Goal: Information Seeking & Learning: Learn about a topic

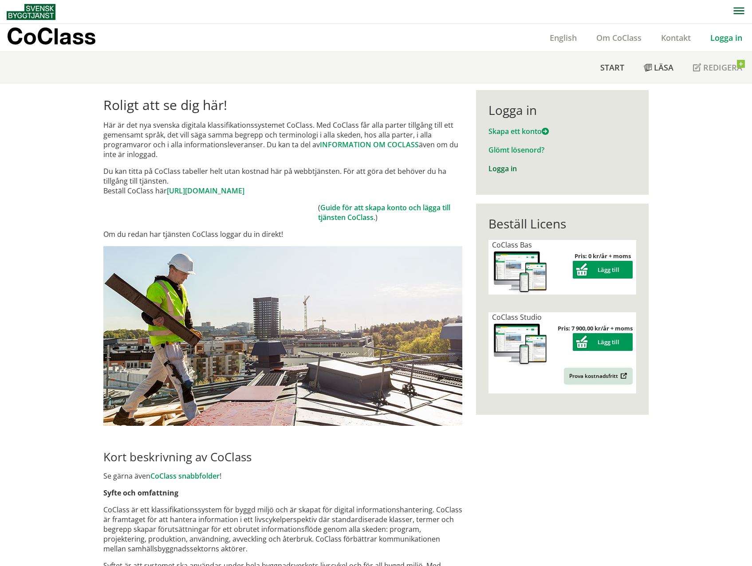
click at [506, 170] on link "Logga in" at bounding box center [503, 169] width 28 height 10
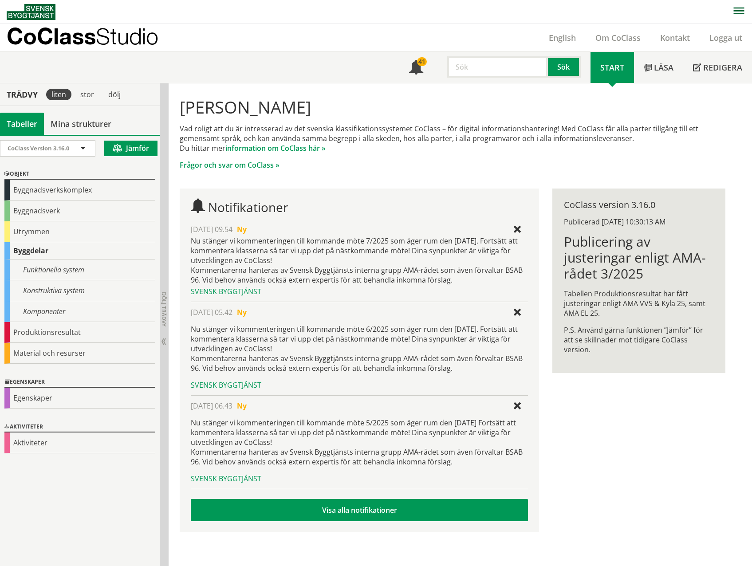
click at [500, 68] on input "text" at bounding box center [497, 66] width 101 height 21
click at [492, 82] on div "uthyrbar area" at bounding box center [496, 85] width 93 height 13
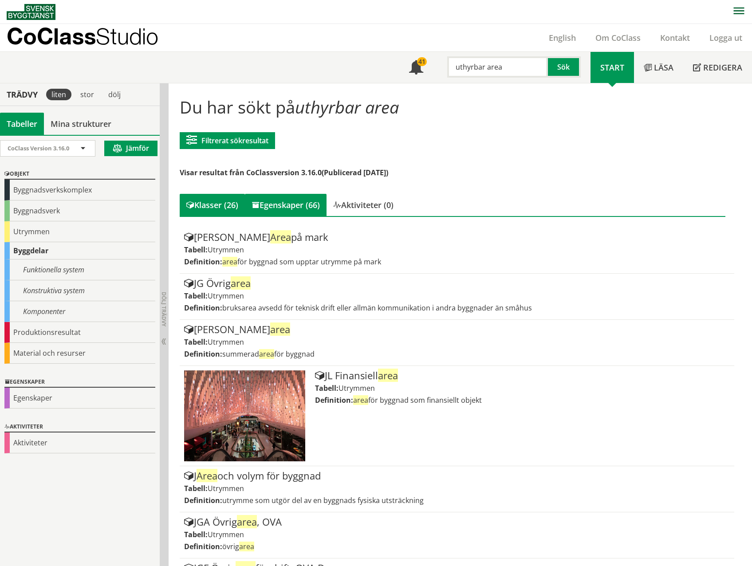
type input "uthyrbar area"
click at [291, 203] on div "Egenskaper (66)" at bounding box center [286, 205] width 82 height 22
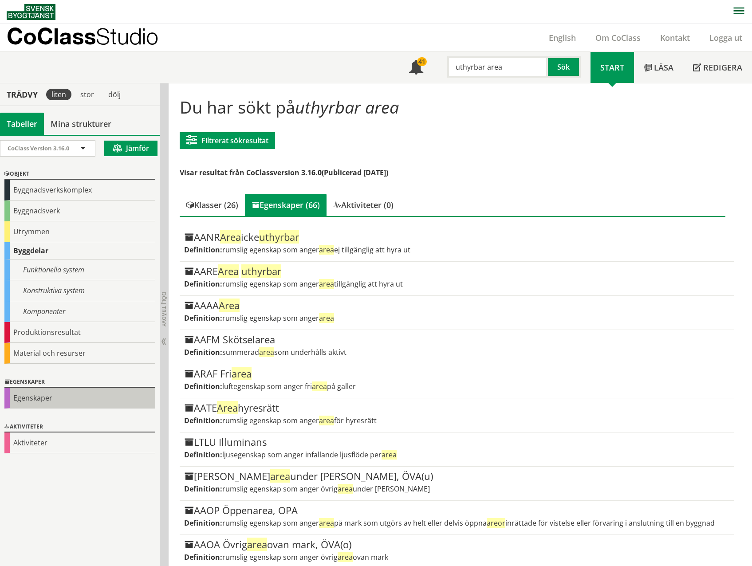
click at [10, 396] on div "Egenskaper" at bounding box center [79, 398] width 151 height 21
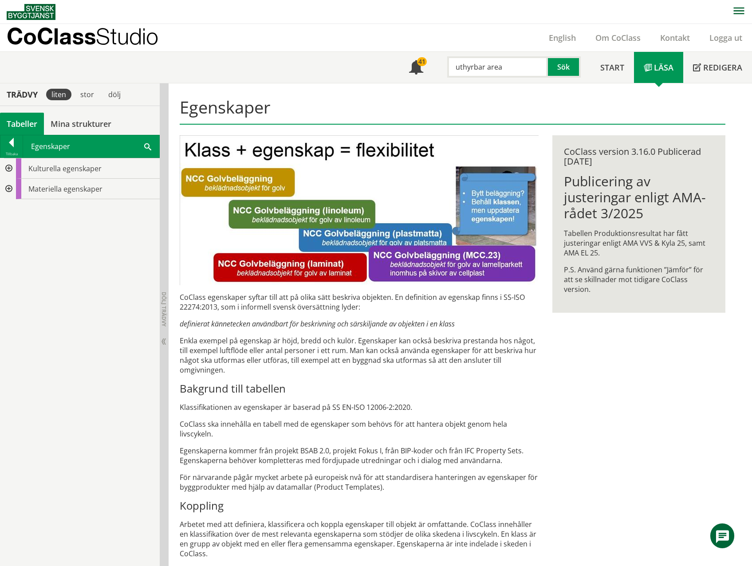
click at [9, 169] on div at bounding box center [8, 168] width 16 height 20
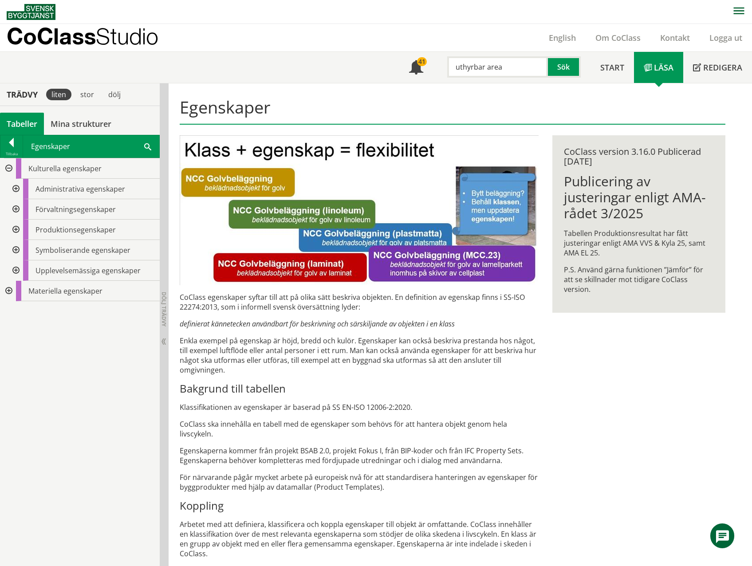
click at [9, 169] on div at bounding box center [8, 168] width 16 height 20
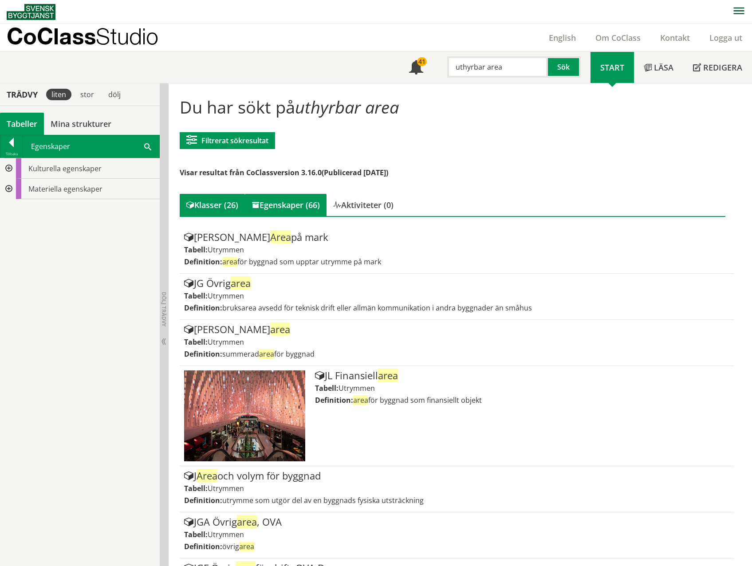
click at [301, 208] on div "Egenskaper (66)" at bounding box center [286, 205] width 82 height 22
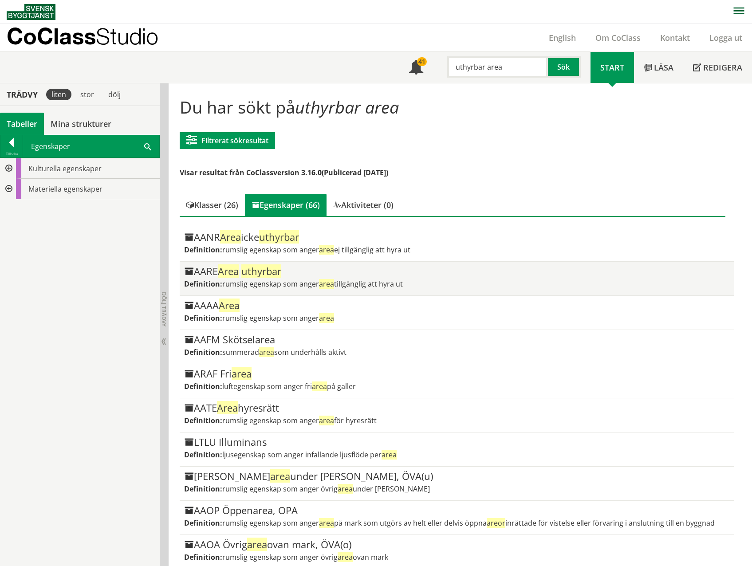
click at [246, 272] on span "uthyrbar" at bounding box center [261, 271] width 40 height 13
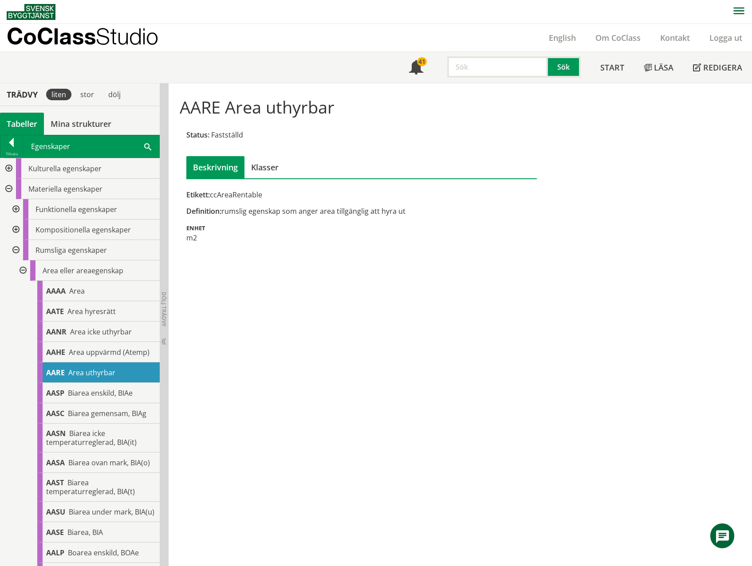
drag, startPoint x: 161, startPoint y: 388, endPoint x: 224, endPoint y: 388, distance: 63.0
click at [224, 388] on div "Trädvy liten stor [GEOGRAPHIC_DATA] Tabeller Mina strukturer CoClass Version 3.…" at bounding box center [376, 324] width 752 height 483
click at [95, 358] on div "AAHE Area uppvärmd (Atemp)" at bounding box center [98, 352] width 123 height 20
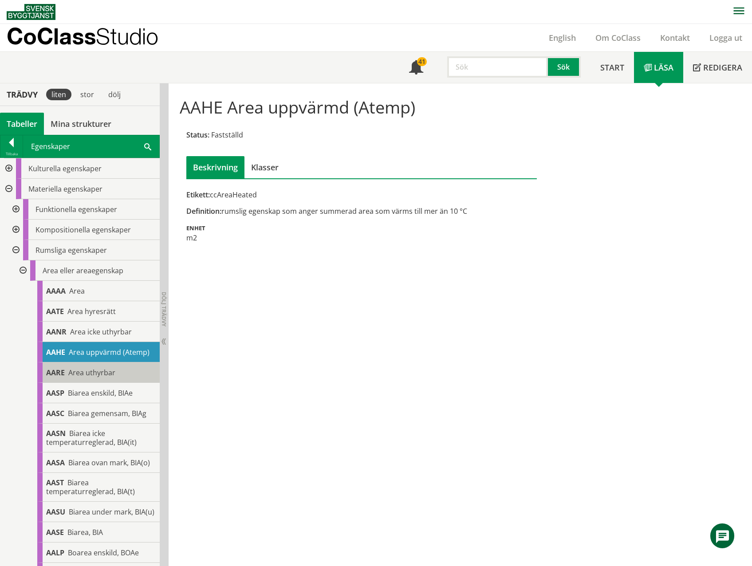
click at [97, 375] on span "Area uthyrbar" at bounding box center [91, 373] width 47 height 10
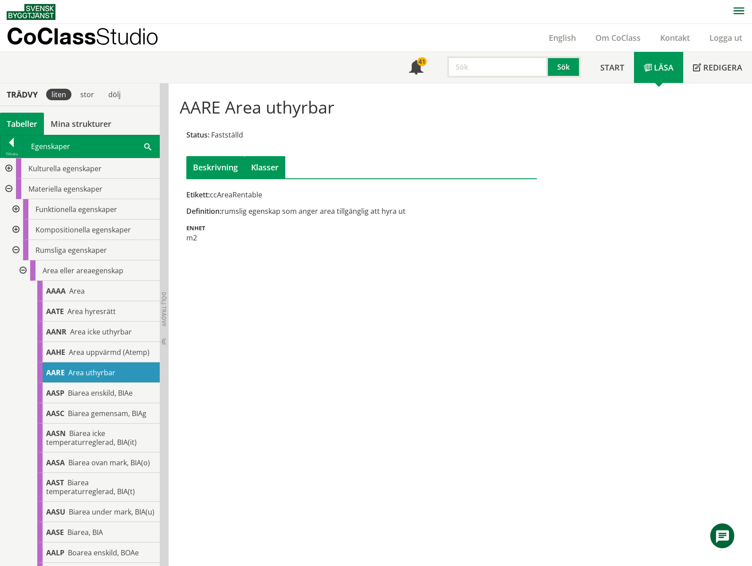
click at [266, 163] on div "Klasser" at bounding box center [265, 167] width 41 height 22
click at [223, 163] on div "Beskrivning" at bounding box center [215, 167] width 58 height 22
click at [246, 163] on div "Klasser" at bounding box center [265, 167] width 41 height 22
click at [201, 163] on div "Beskrivning" at bounding box center [215, 167] width 58 height 22
click at [86, 313] on span "Area hyresrätt" at bounding box center [91, 312] width 48 height 10
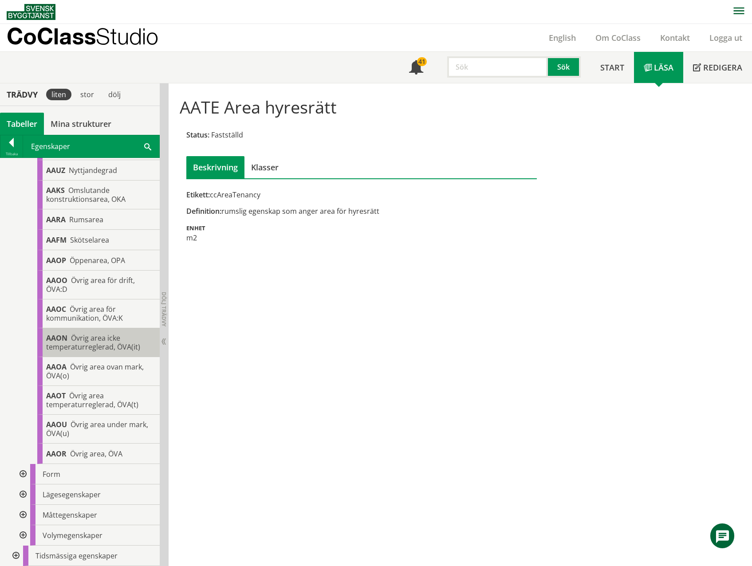
scroll to position [1332, 0]
click at [475, 71] on input "text" at bounding box center [497, 66] width 101 height 21
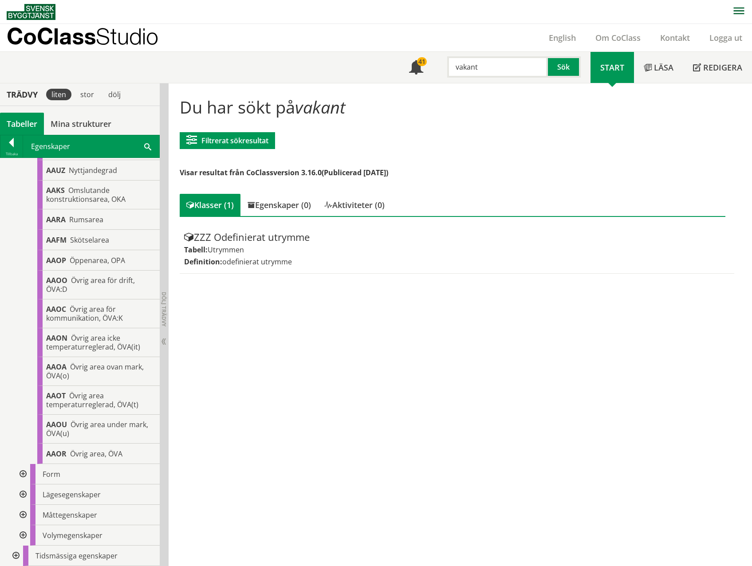
click at [477, 71] on input "vakant" at bounding box center [497, 66] width 101 height 21
type input "vakans"
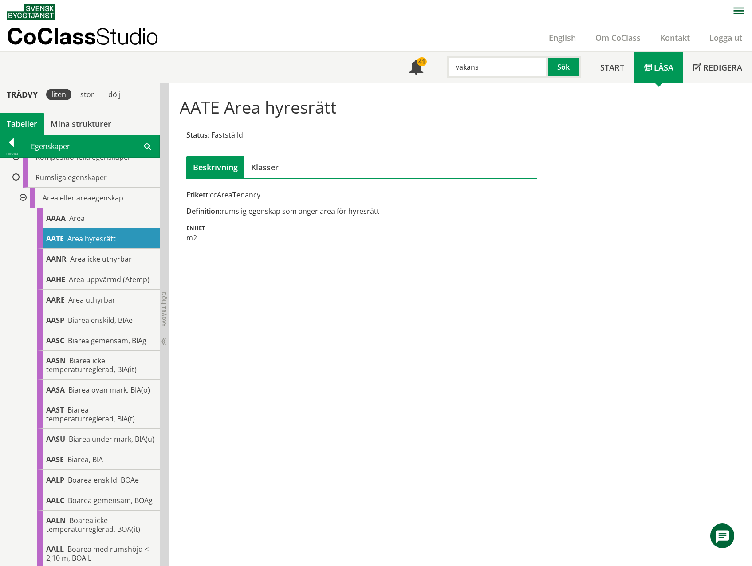
scroll to position [44, 0]
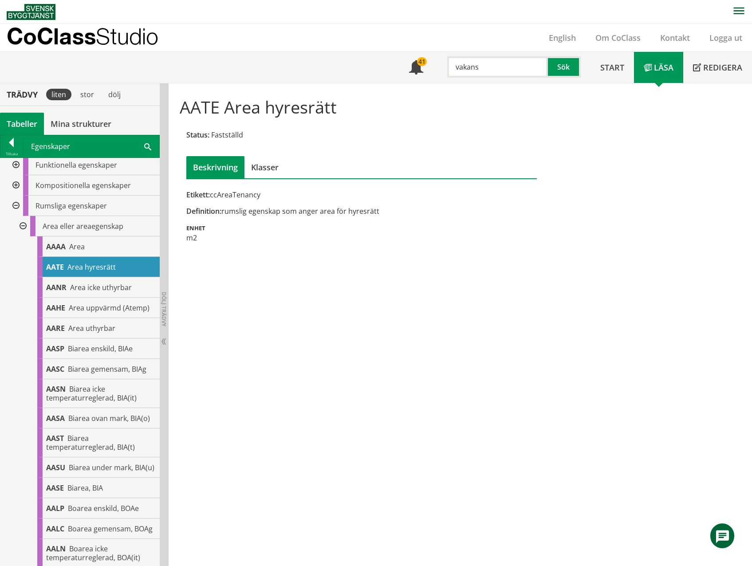
click at [86, 268] on span "Area hyresrätt" at bounding box center [91, 267] width 48 height 10
